Goal: Transaction & Acquisition: Purchase product/service

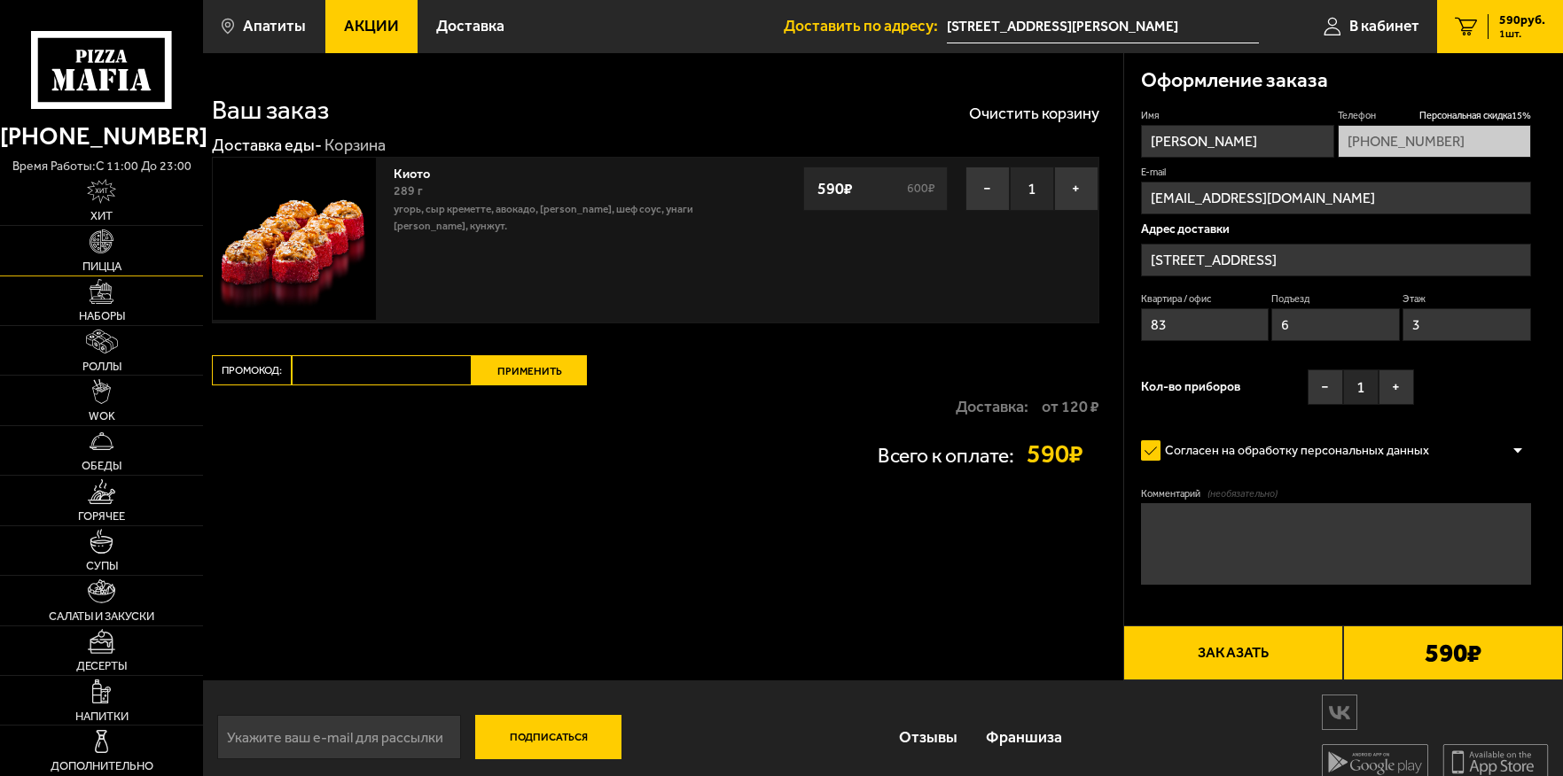
click at [98, 250] on img at bounding box center [102, 242] width 25 height 25
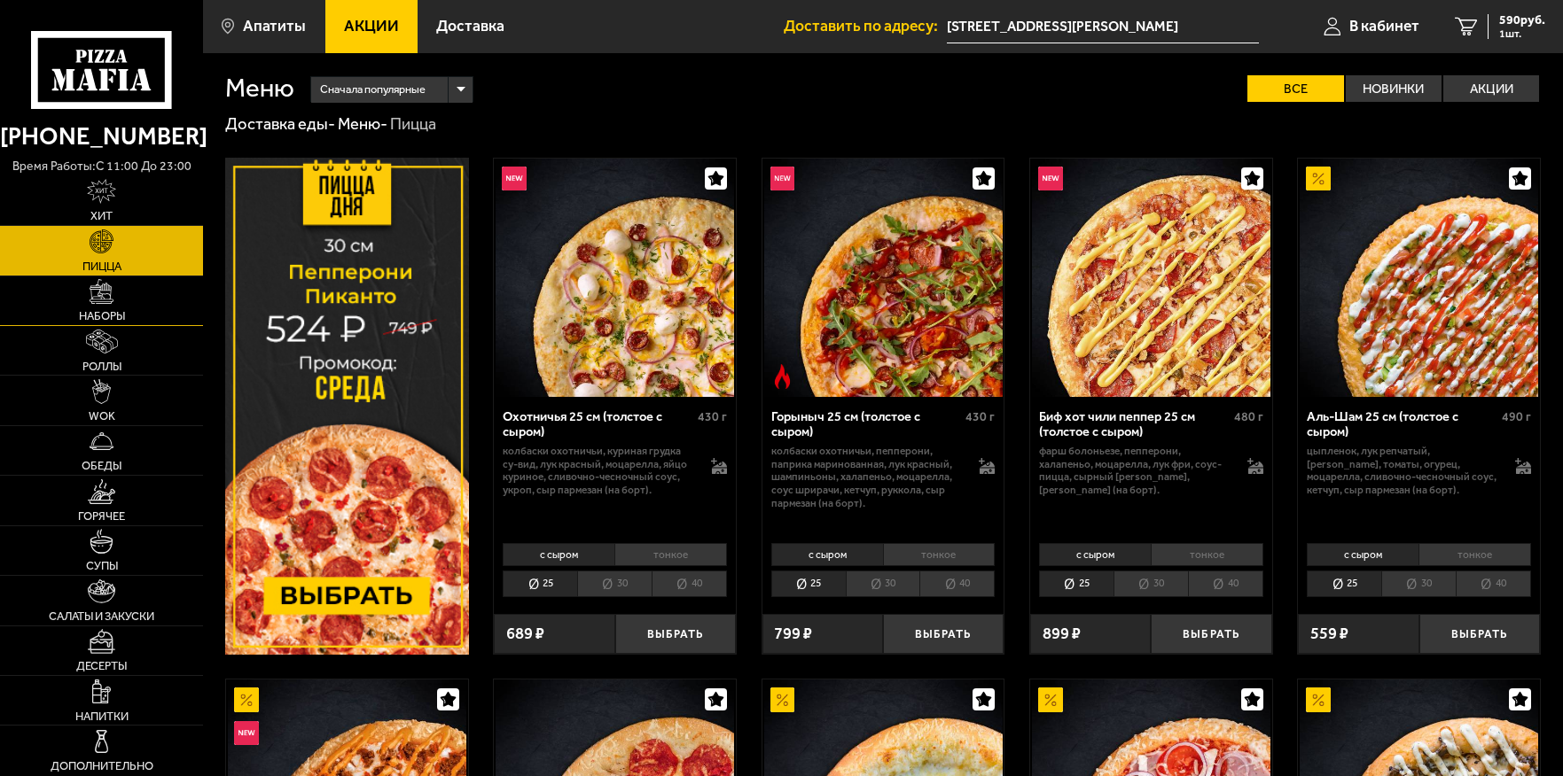
click at [111, 277] on link "Наборы" at bounding box center [101, 301] width 203 height 49
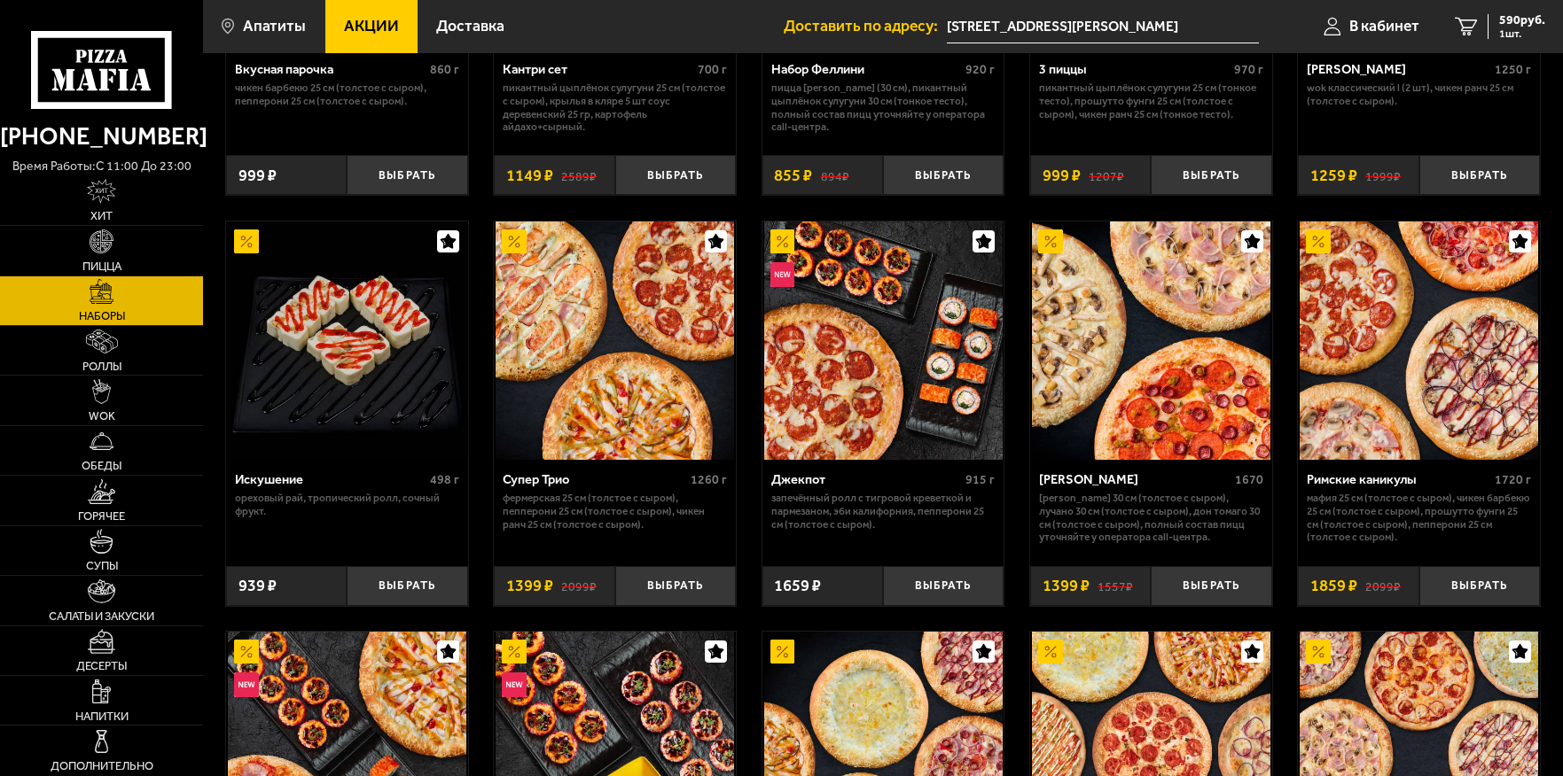
scroll to position [355, 0]
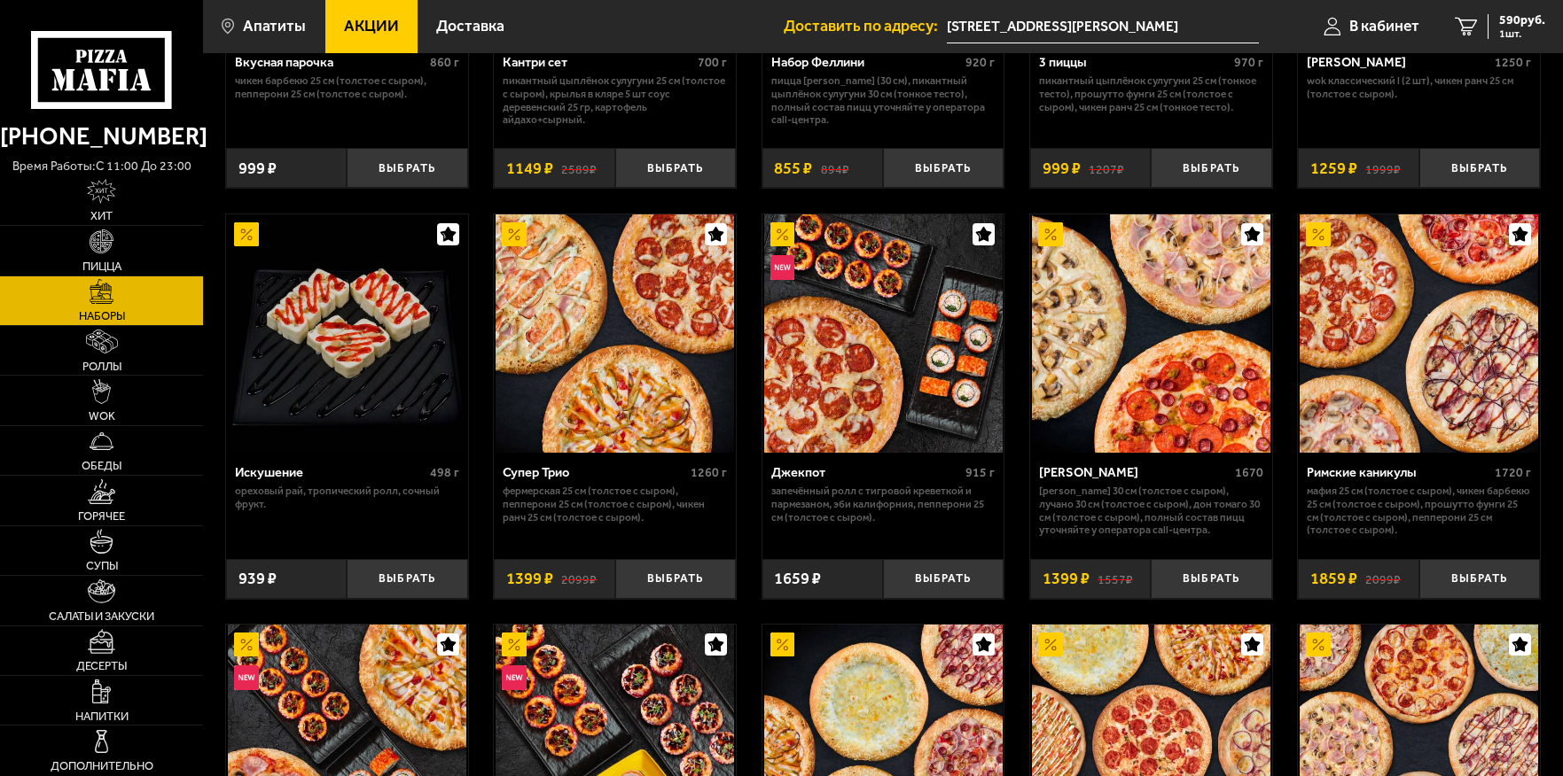
click at [1369, 372] on img at bounding box center [1418, 333] width 238 height 238
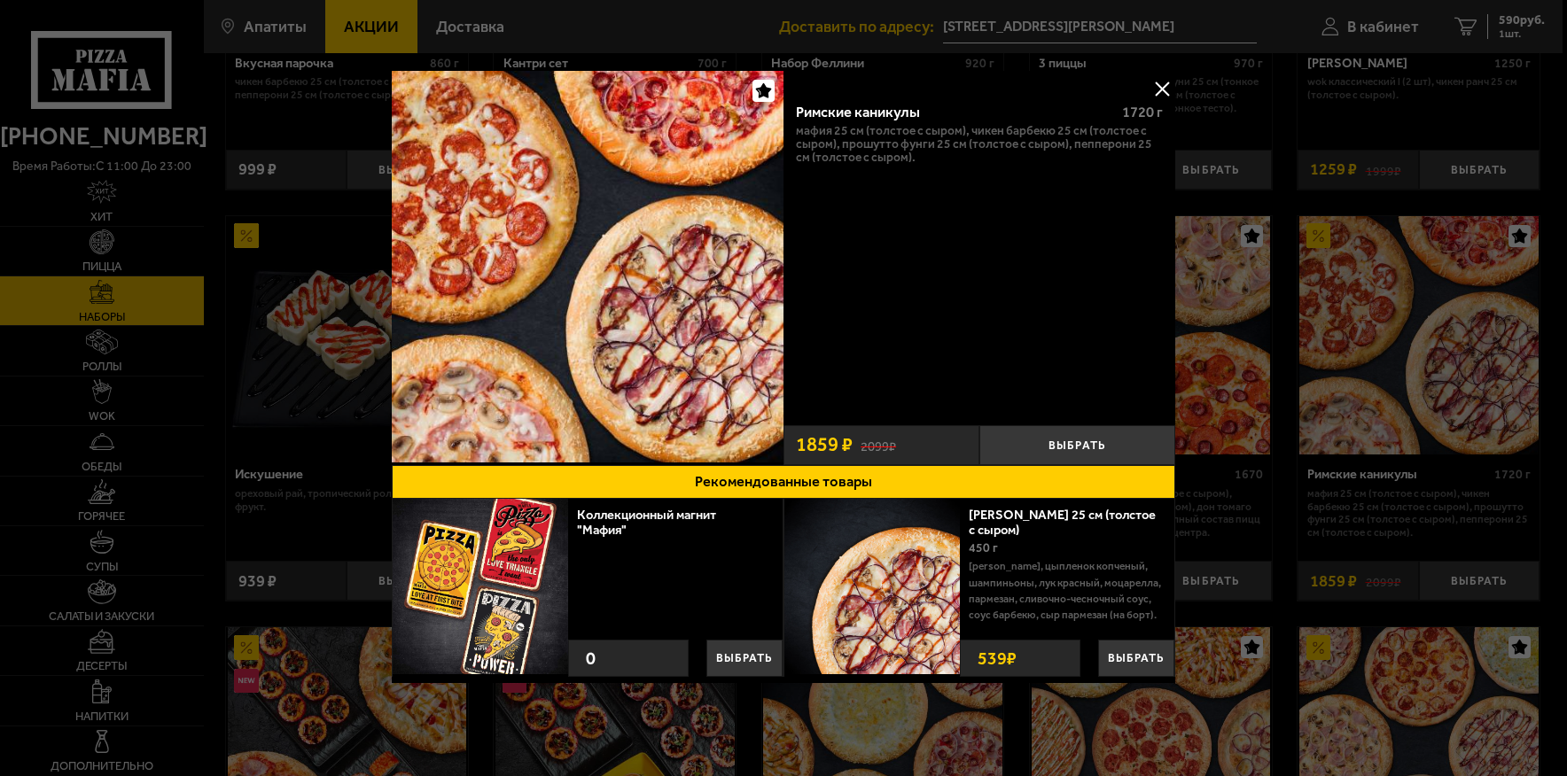
click at [1166, 74] on div "Римские каникулы 1720 г Мафия 25 см (толстое с сыром), Чикен Барбекю 25 см (тол…" at bounding box center [980, 268] width 392 height 394
click at [1160, 97] on button at bounding box center [1162, 88] width 27 height 27
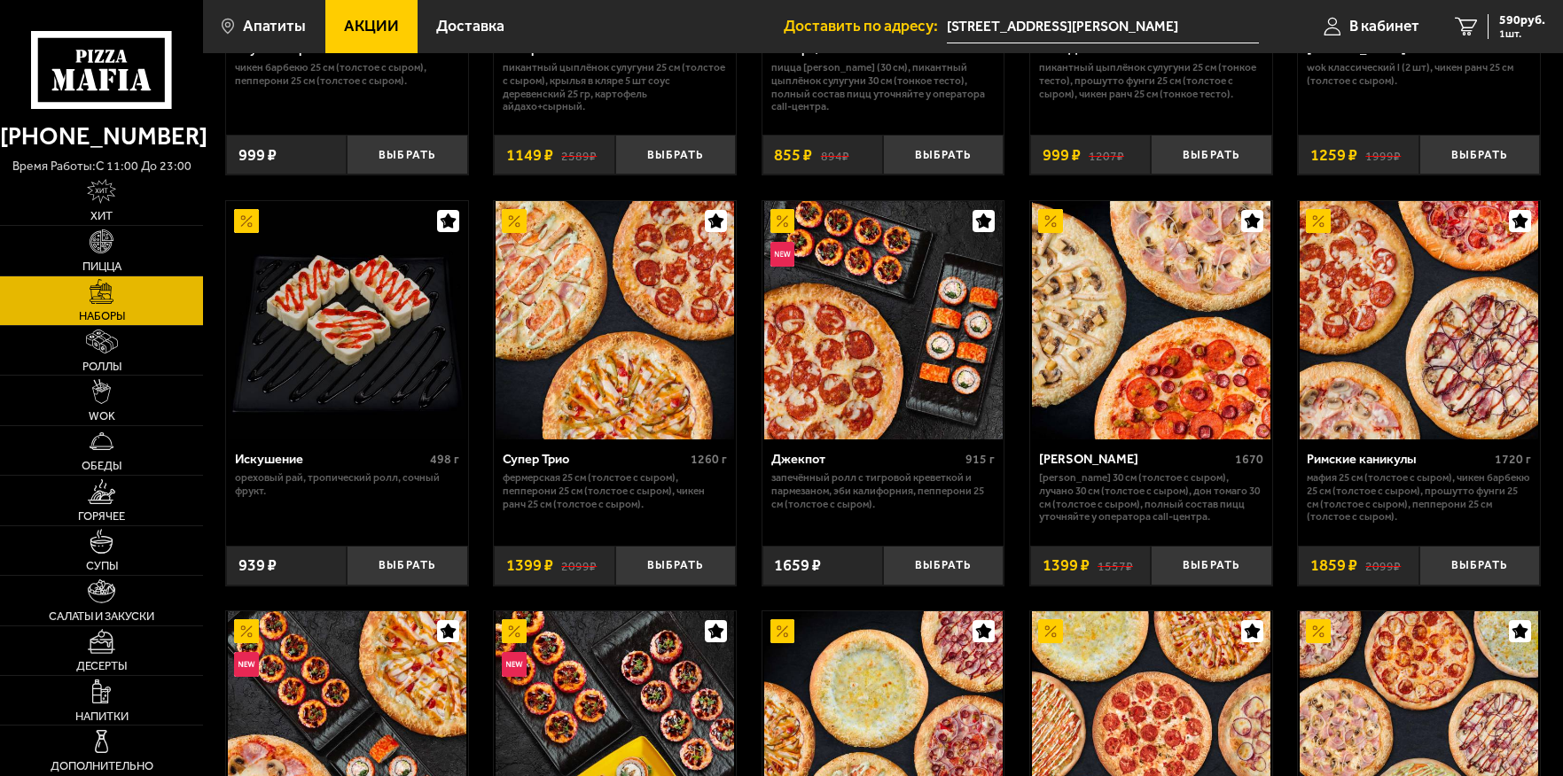
scroll to position [355, 0]
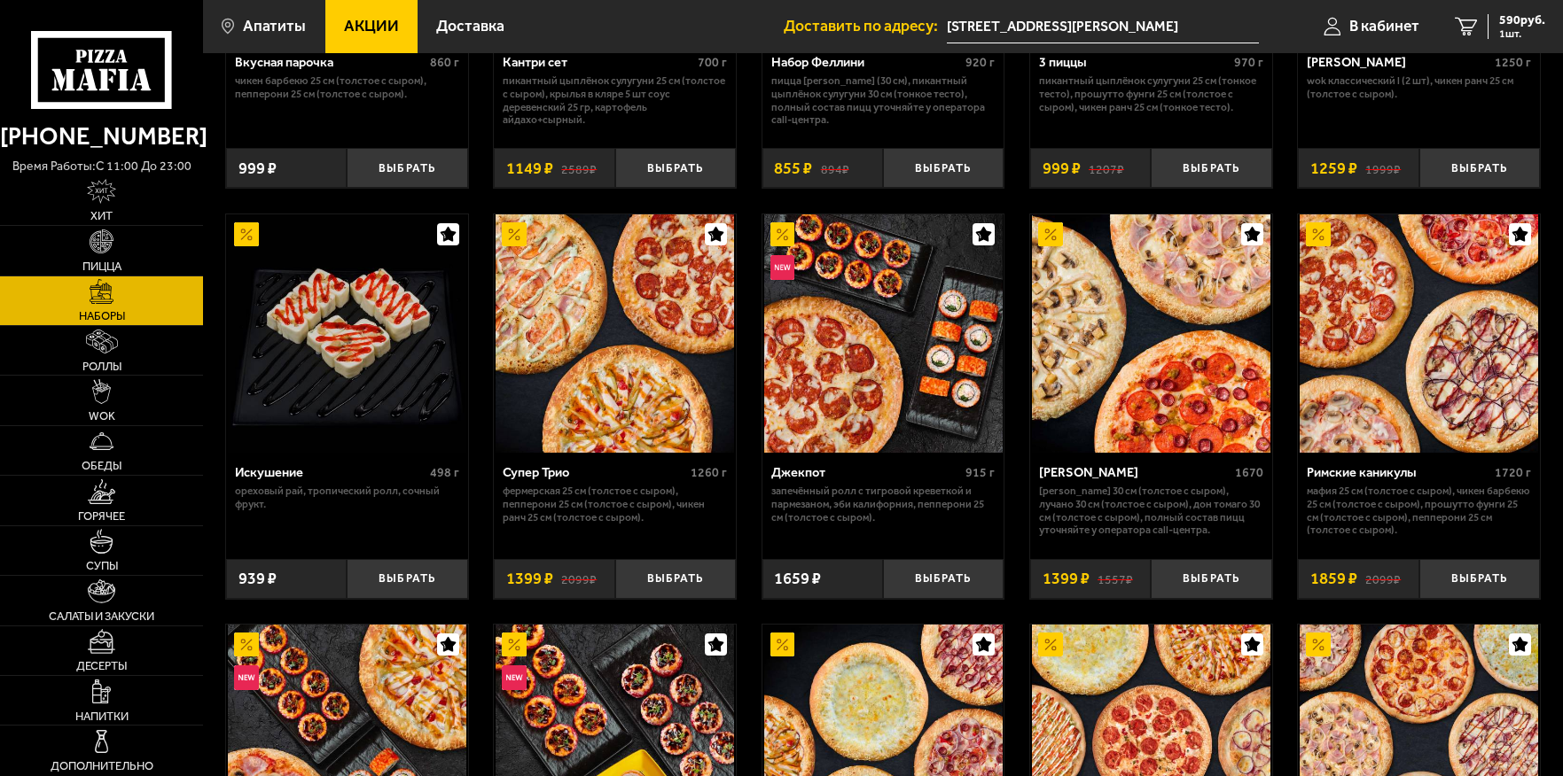
click at [1322, 342] on img at bounding box center [1418, 333] width 238 height 238
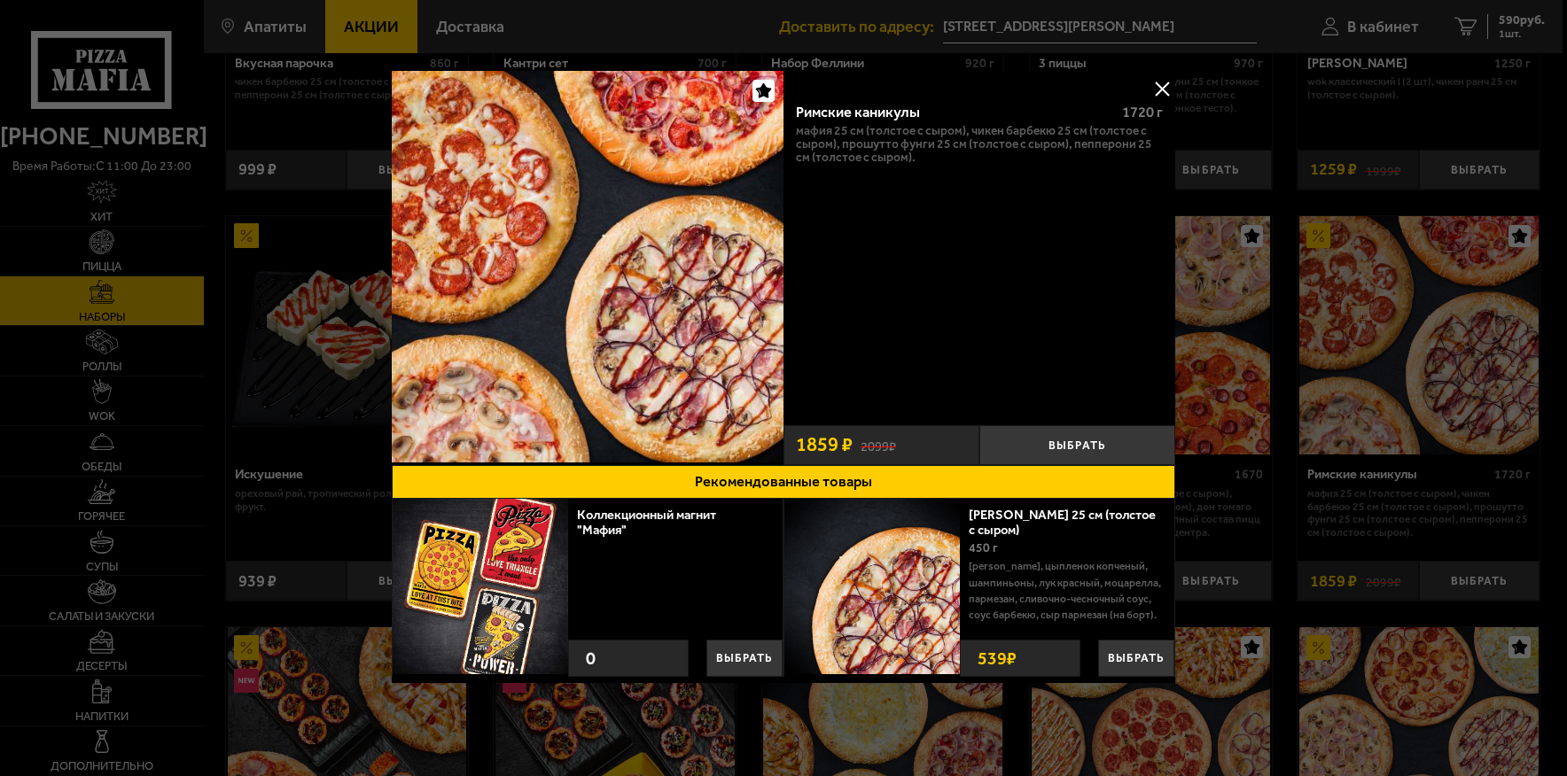
click at [1155, 85] on button at bounding box center [1162, 88] width 27 height 27
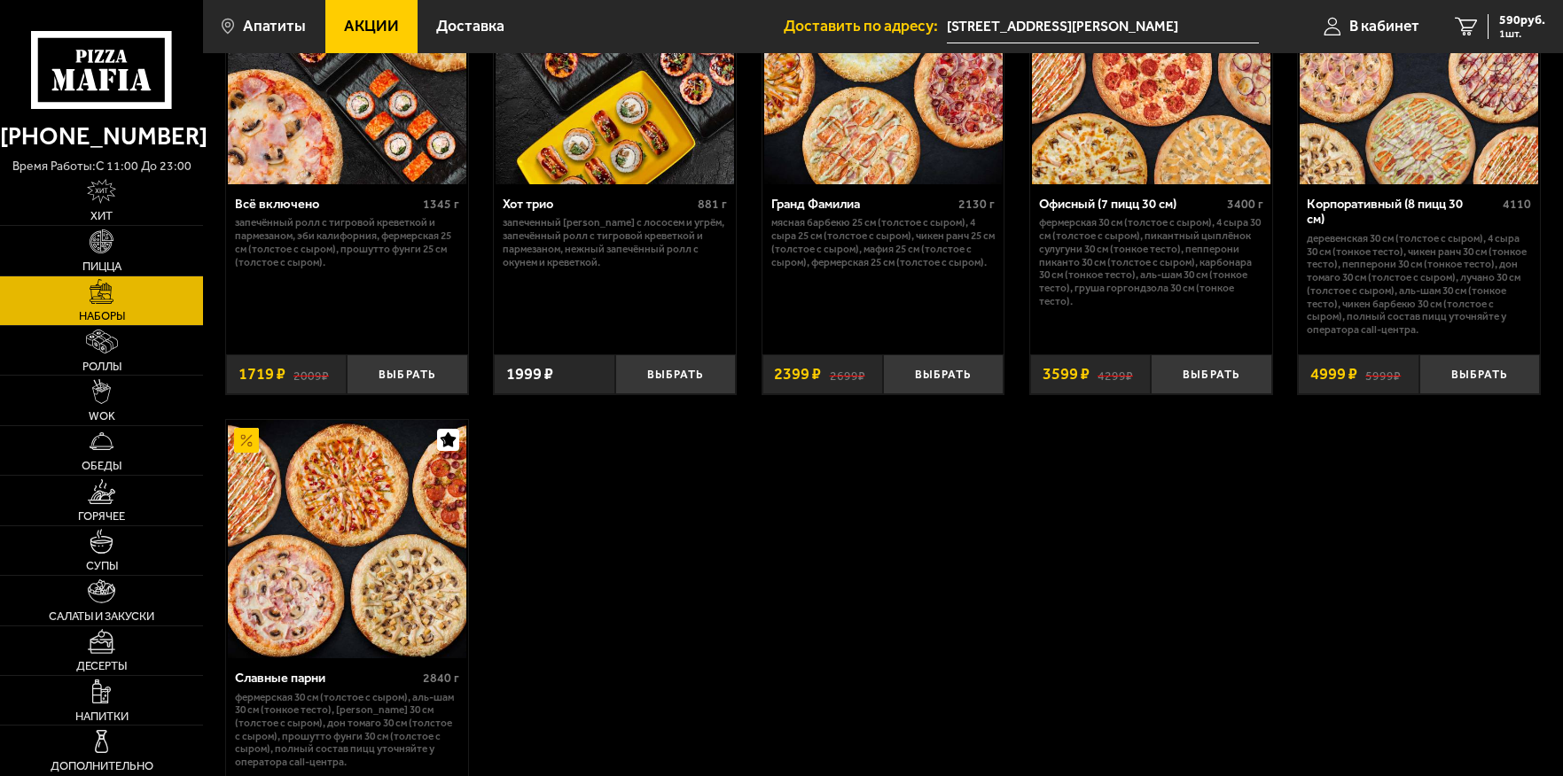
scroll to position [1064, 0]
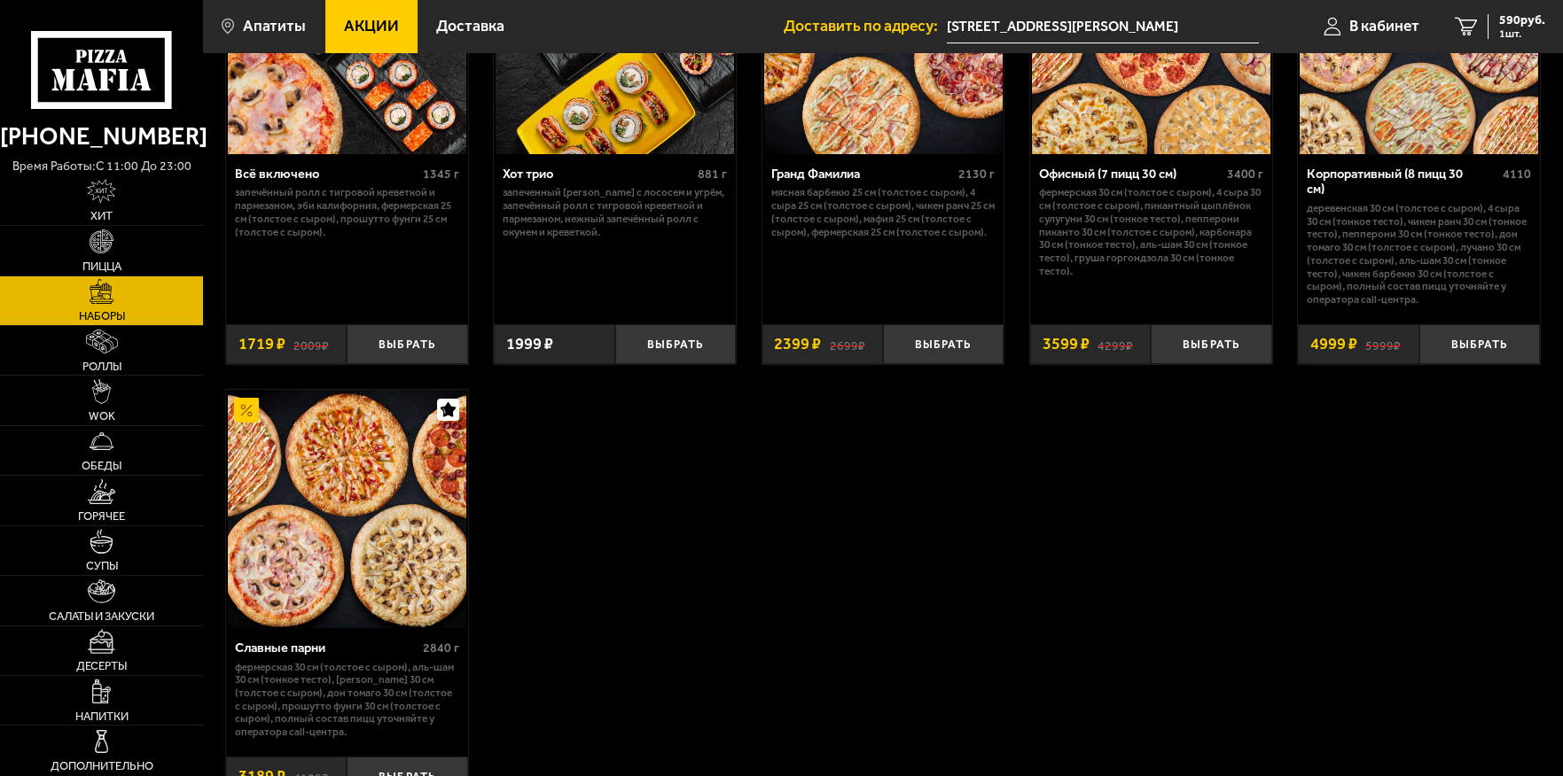
click at [366, 512] on img at bounding box center [347, 509] width 238 height 238
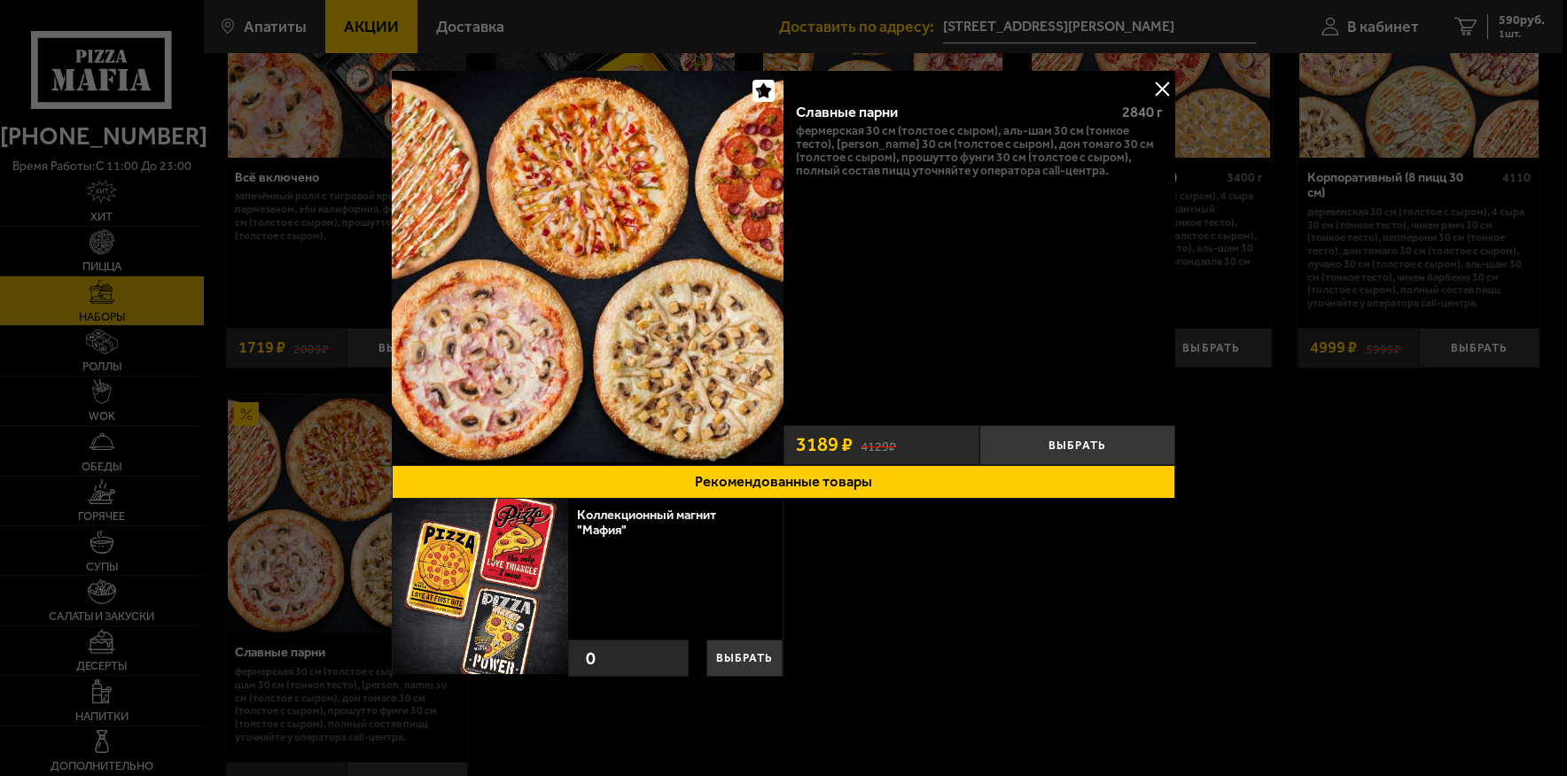
click at [1173, 99] on button at bounding box center [1162, 88] width 27 height 27
